Goal: Check status

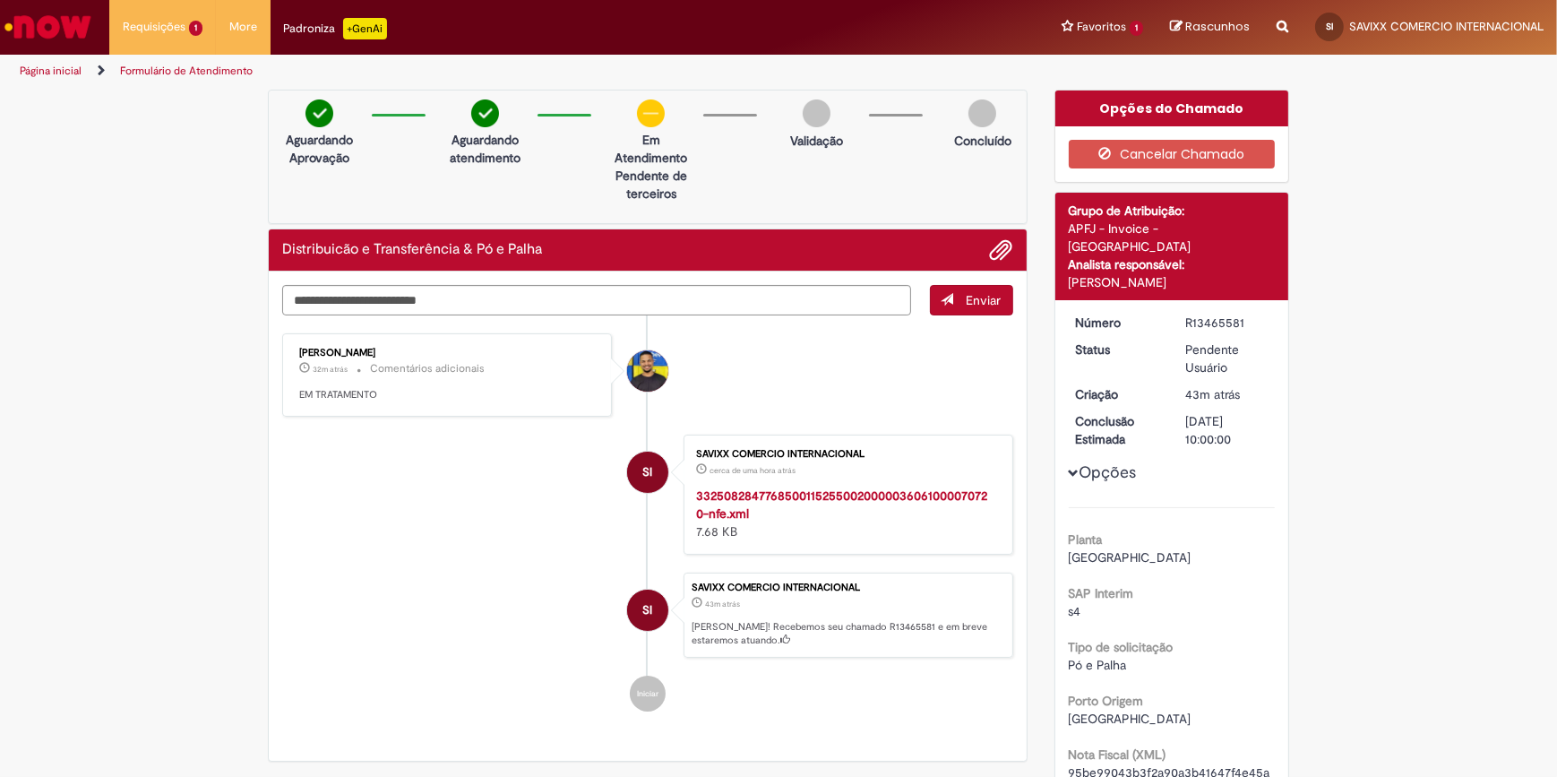
drag, startPoint x: 1172, startPoint y: 298, endPoint x: 1265, endPoint y: 300, distance: 93.2
click at [1265, 314] on dd "R13465581" at bounding box center [1227, 323] width 110 height 18
copy div "R13465581"
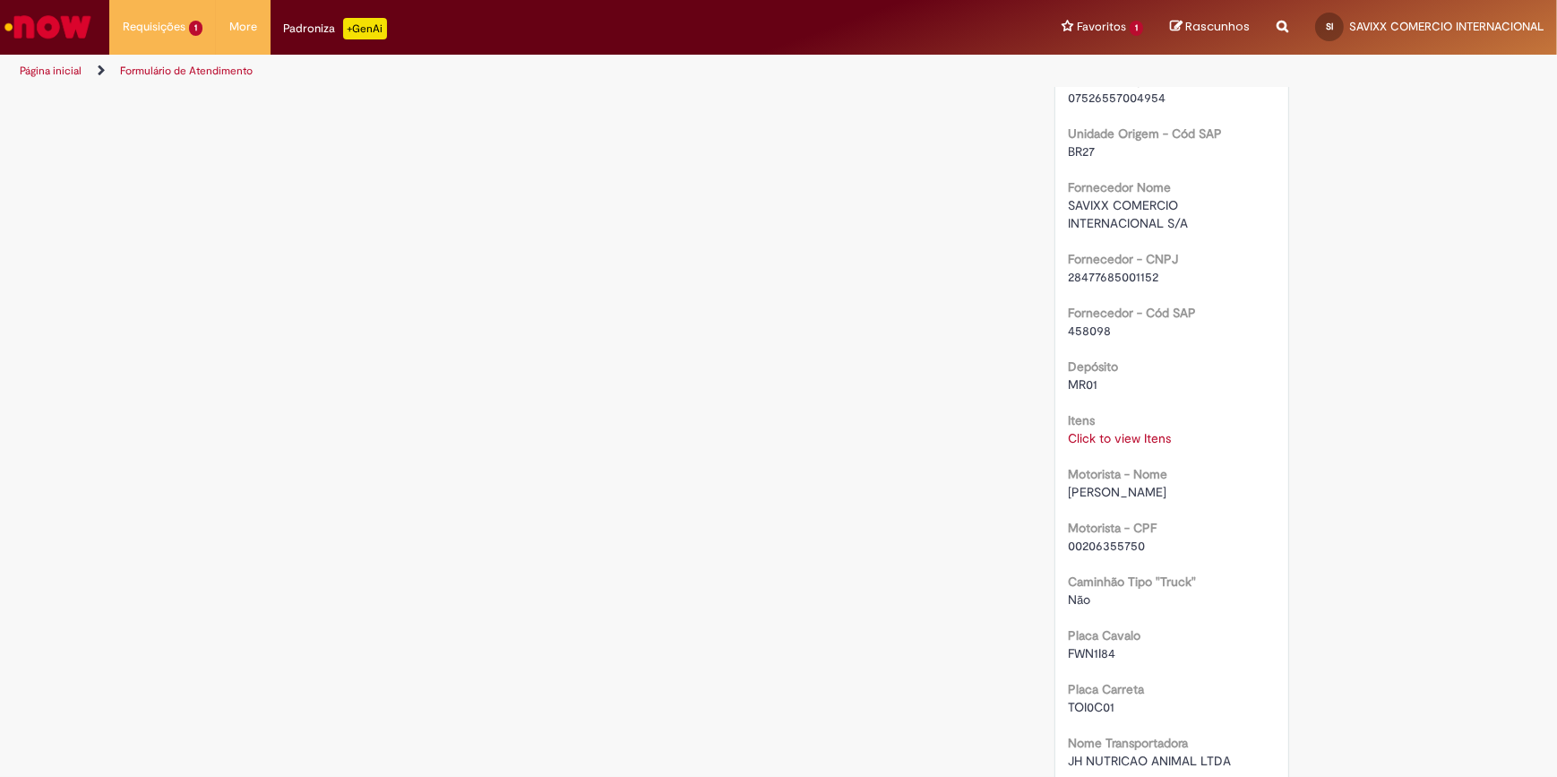
scroll to position [1367, 0]
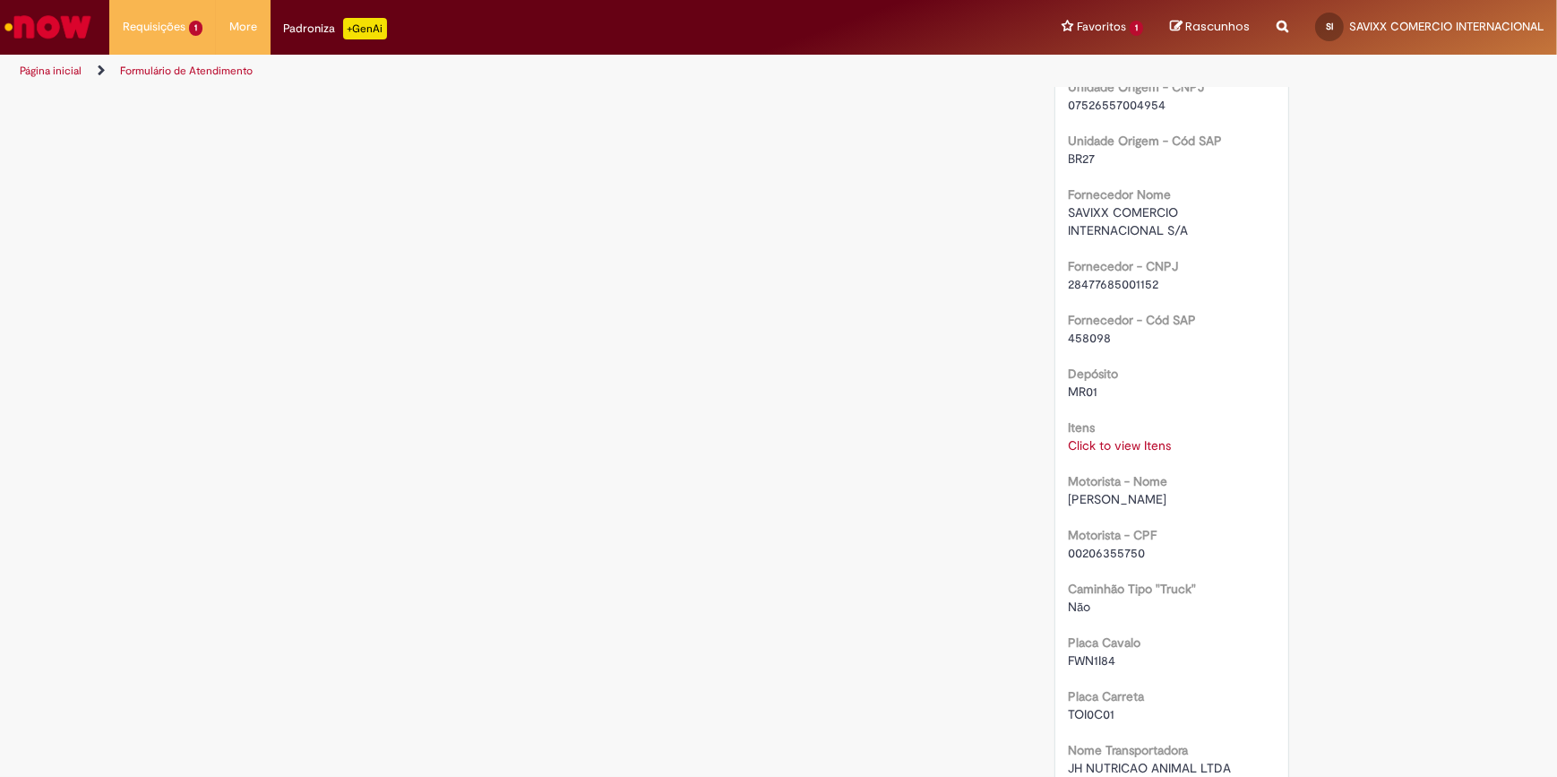
click at [1137, 437] on link "Click to view Itens" at bounding box center [1120, 445] width 103 height 16
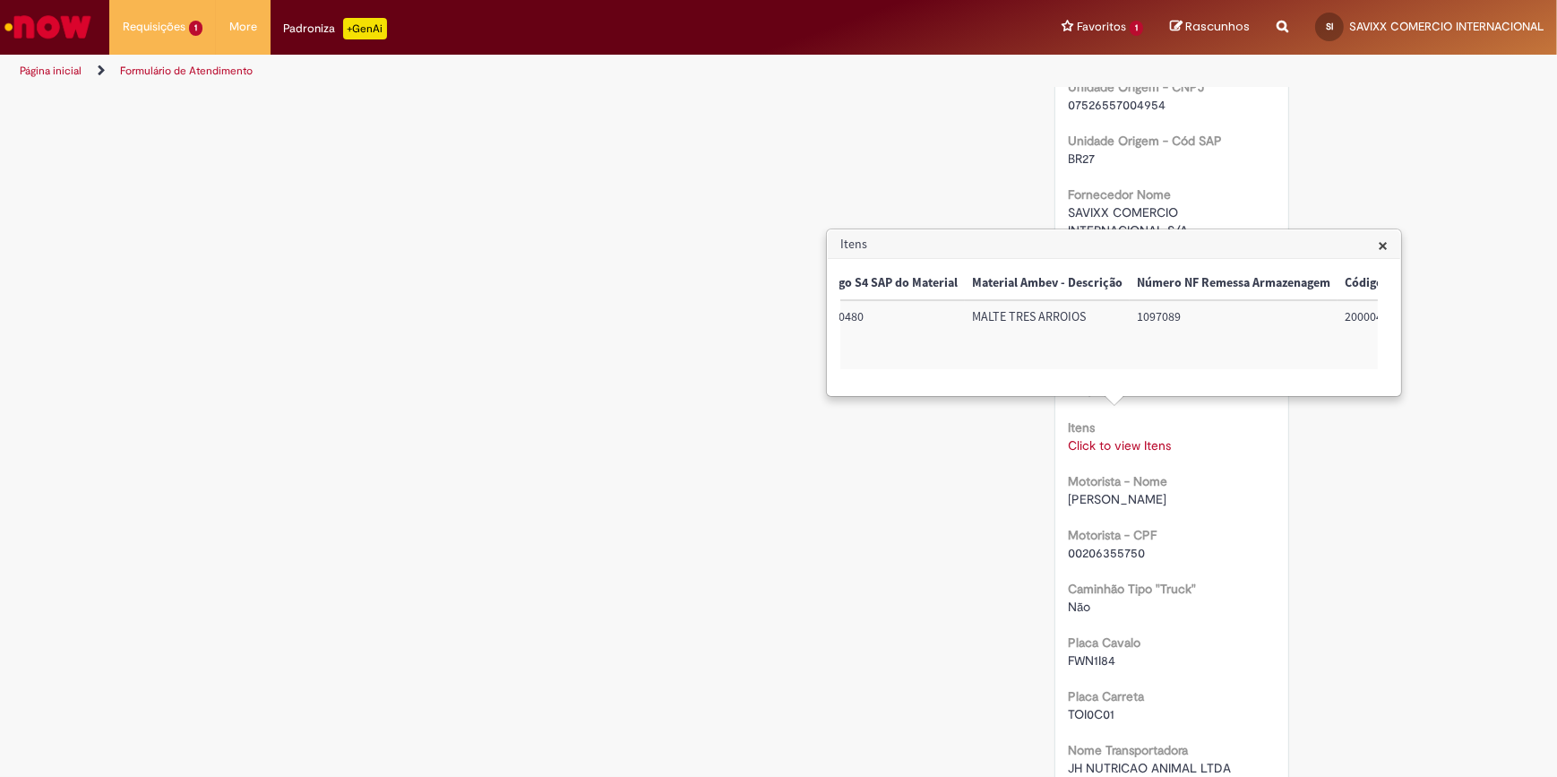
scroll to position [0, 0]
drag, startPoint x: 1355, startPoint y: 552, endPoint x: 1371, endPoint y: 539, distance: 20.4
click at [1371, 539] on div "Verificar Código de Barras Aguardando Aprovação Aguardando atendimento Em Atend…" at bounding box center [778, 260] width 1557 height 3074
click at [1386, 244] on span "×" at bounding box center [1383, 245] width 10 height 24
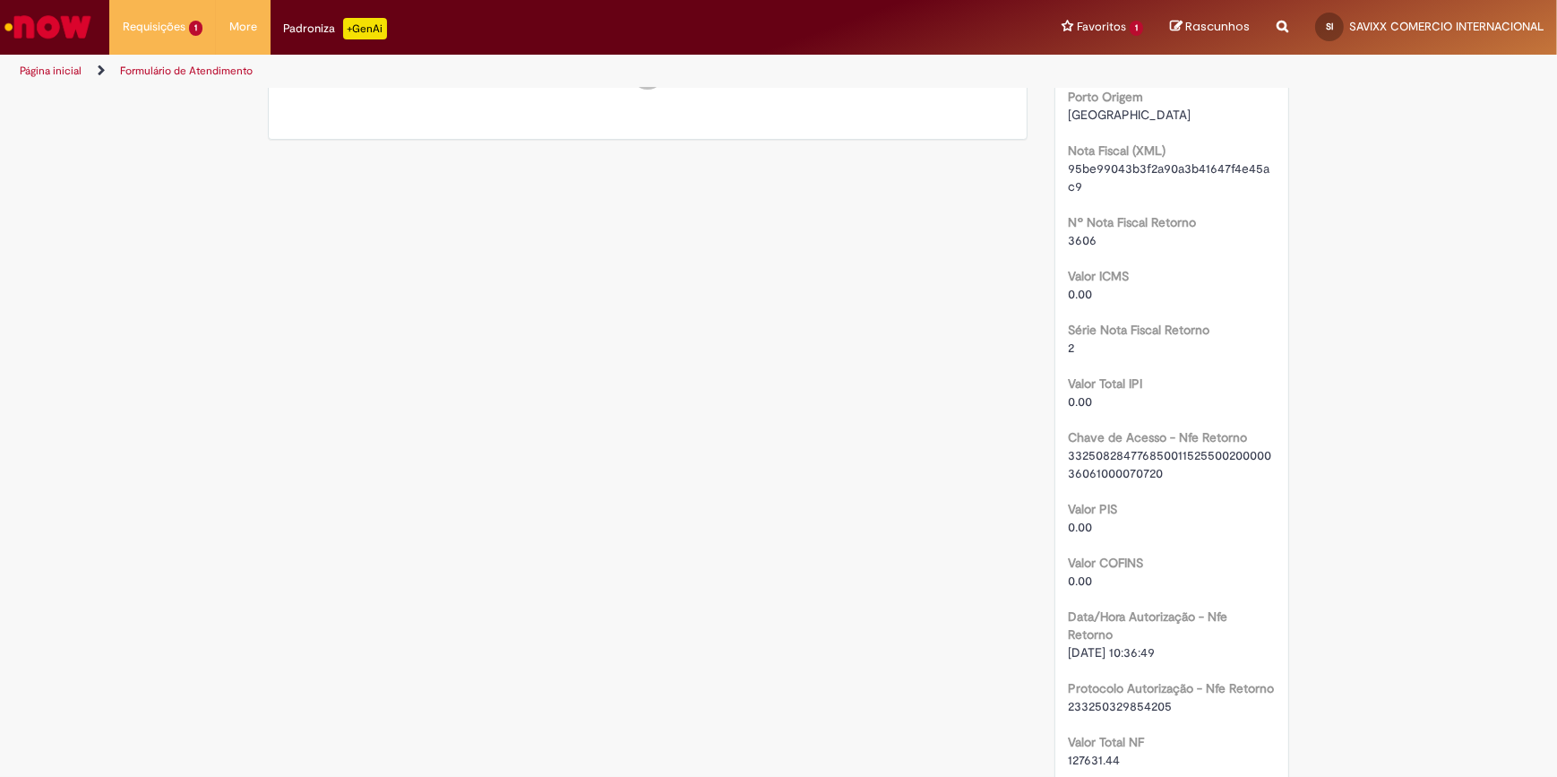
scroll to position [622, 0]
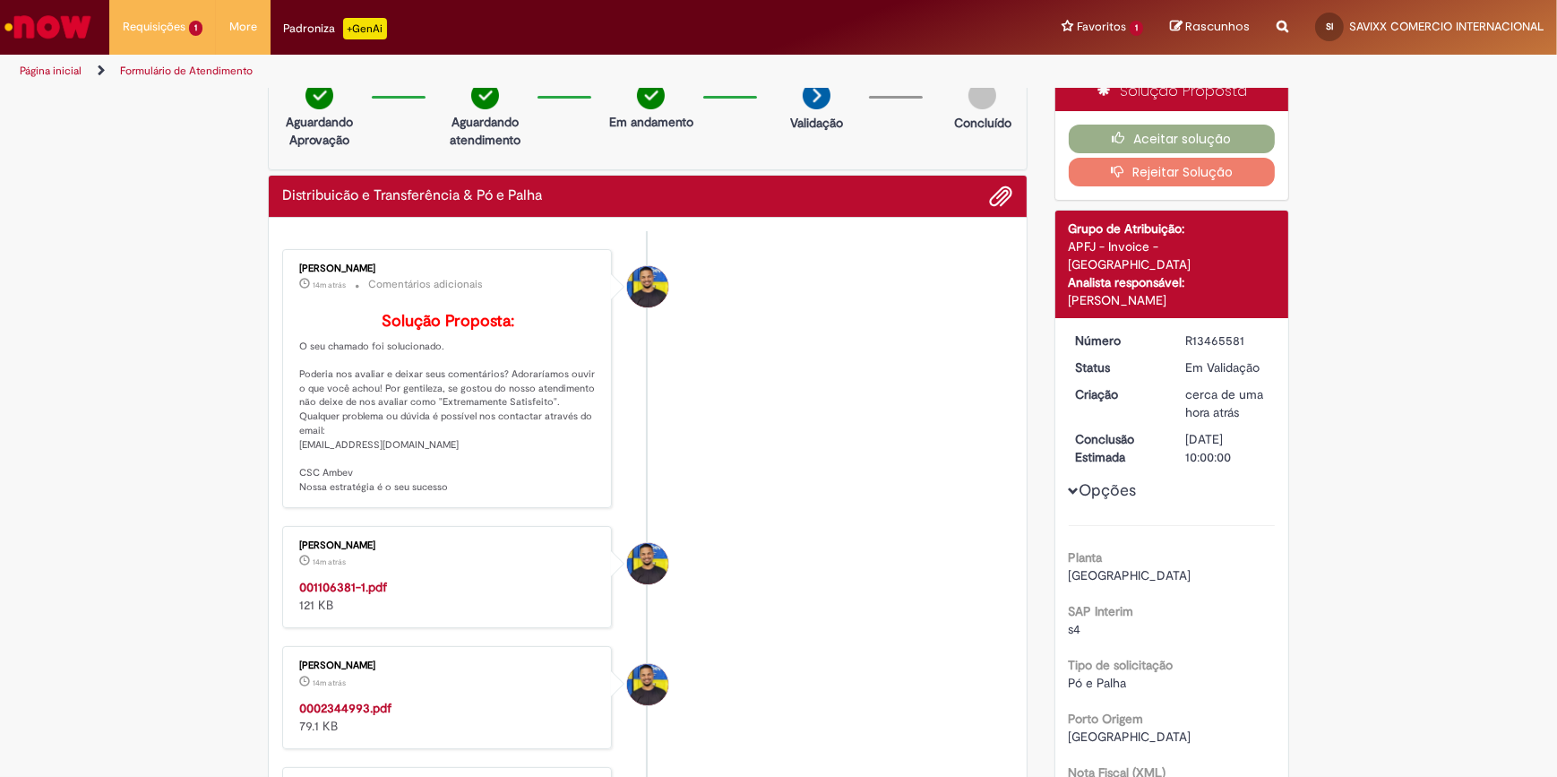
click at [878, 387] on li "[PERSON_NAME] 14m atrás 14 minutos atrás Comentários adicionais Solução Propost…" at bounding box center [647, 379] width 731 height 260
drag, startPoint x: 1543, startPoint y: 226, endPoint x: 1541, endPoint y: 242, distance: 16.2
drag, startPoint x: 1541, startPoint y: 242, endPoint x: 1493, endPoint y: 272, distance: 57.2
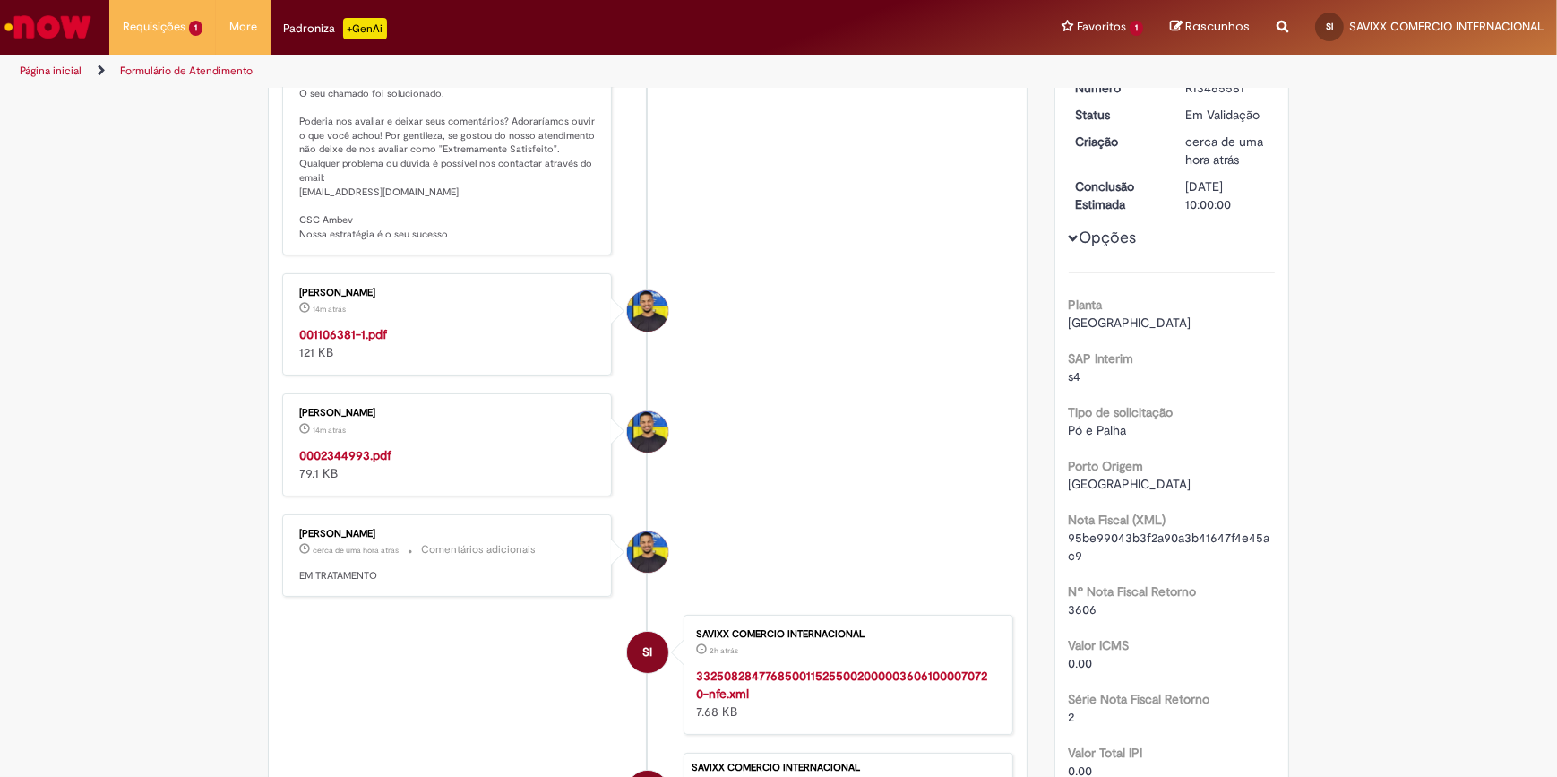
scroll to position [279, 0]
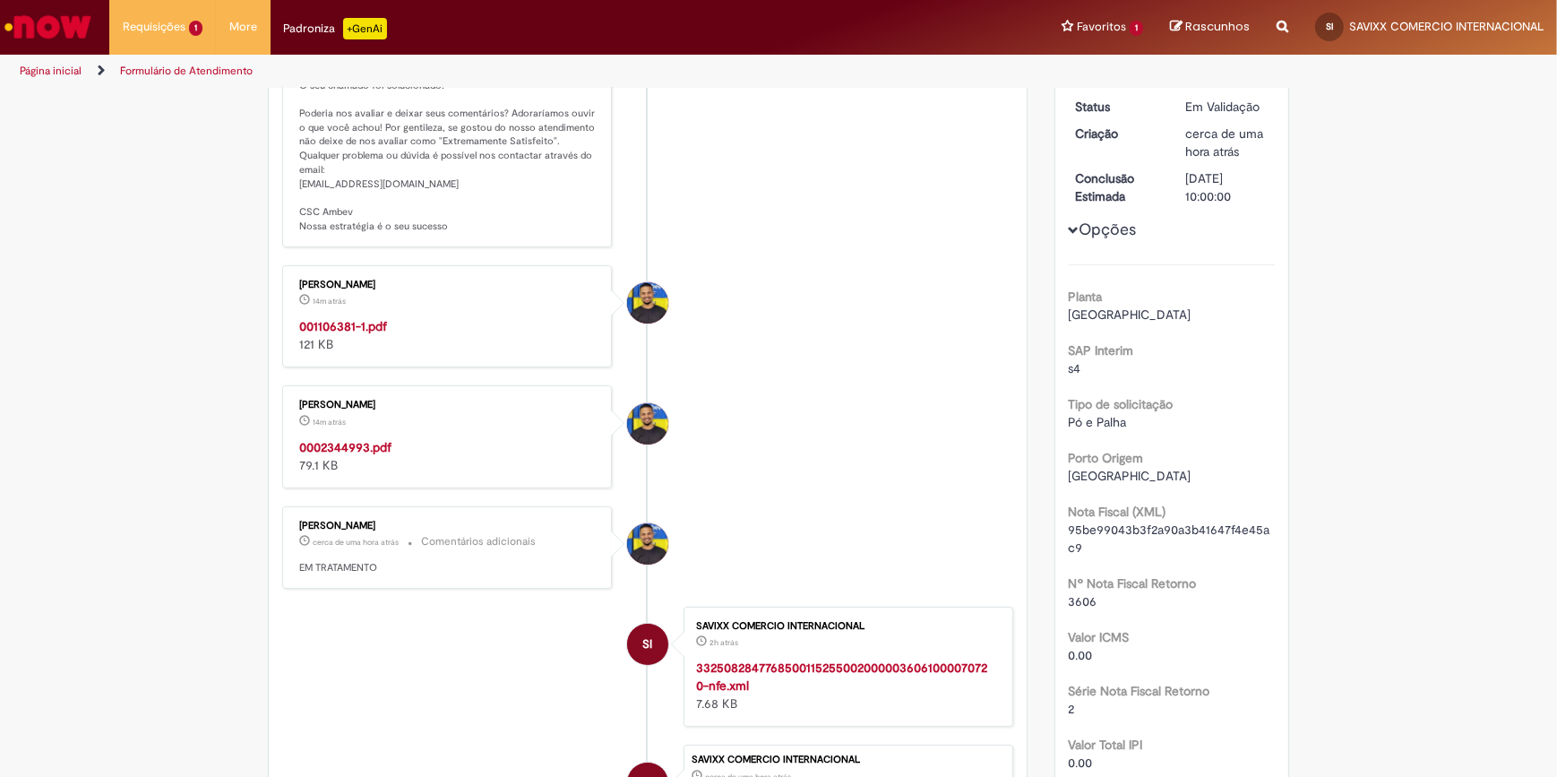
click at [330, 334] on strong "001106381-1.pdf" at bounding box center [343, 326] width 88 height 16
click at [349, 455] on strong "0002344993.pdf" at bounding box center [345, 447] width 92 height 16
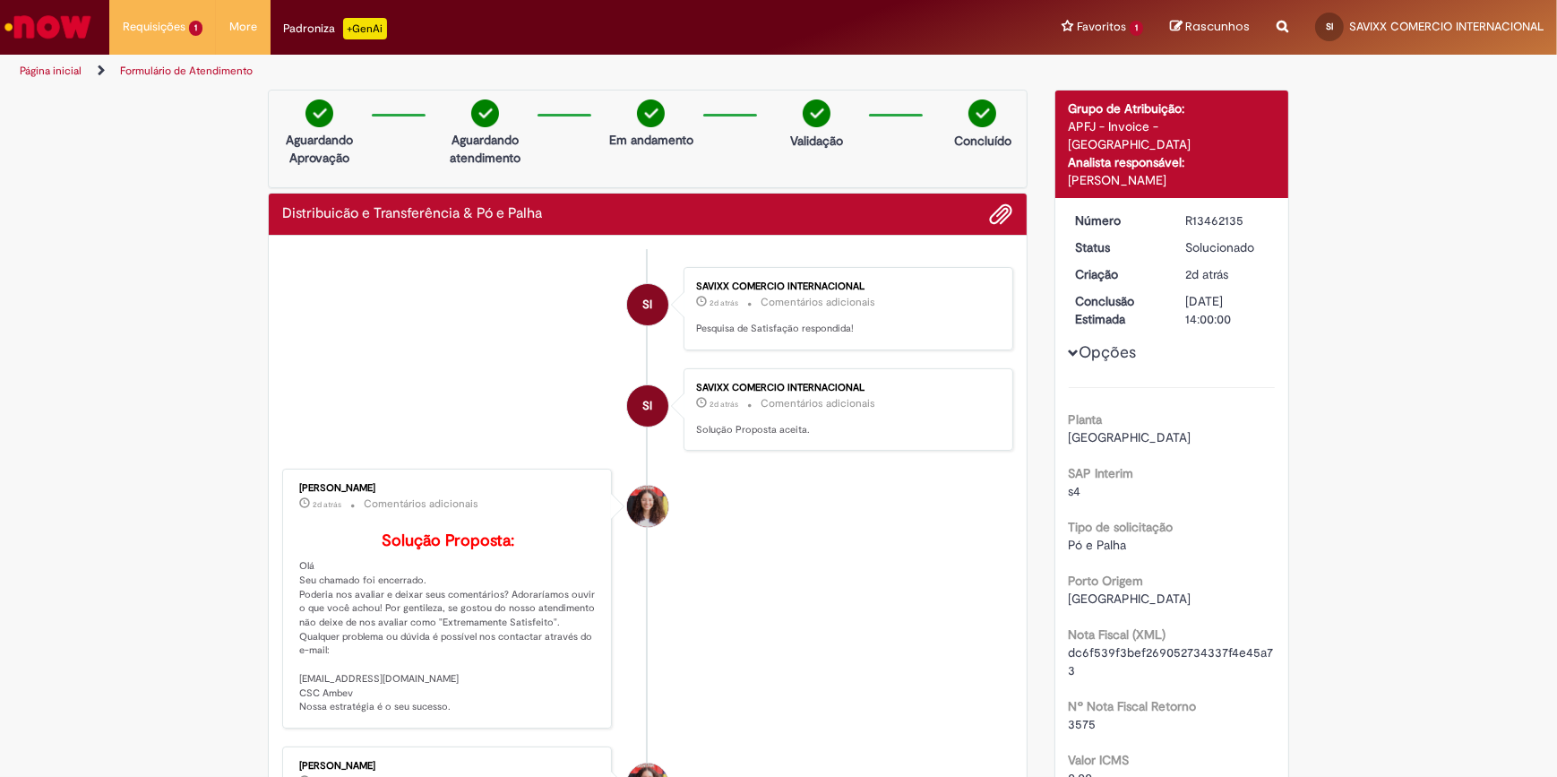
scroll to position [1971, 0]
